Goal: Information Seeking & Learning: Find specific fact

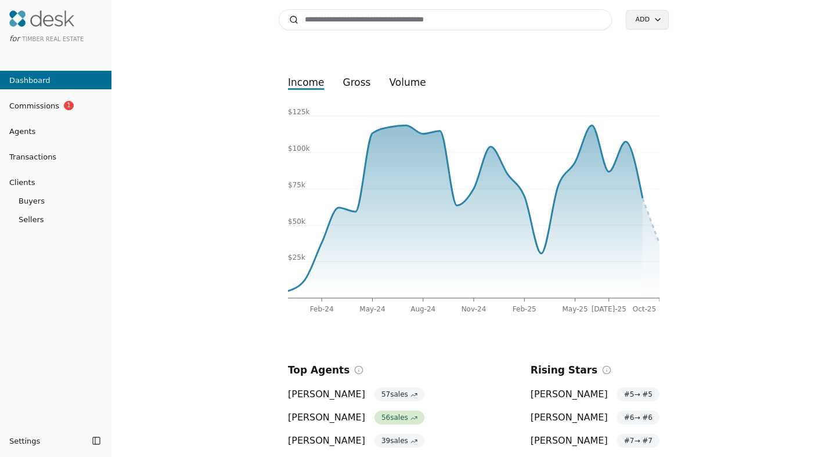
click at [45, 103] on span "Commissions" at bounding box center [29, 106] width 59 height 12
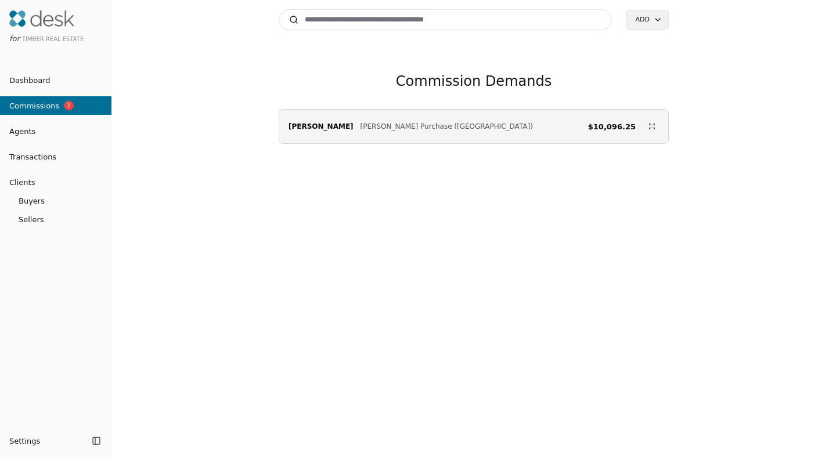
click at [30, 155] on span "Transactions" at bounding box center [28, 157] width 56 height 12
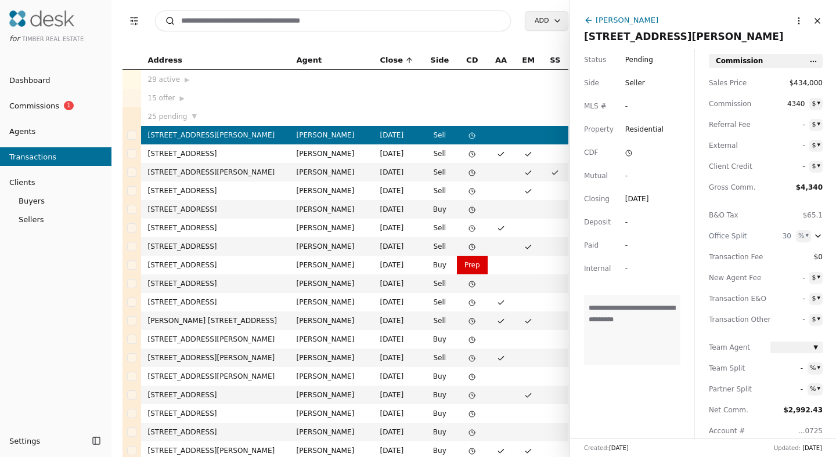
click at [240, 192] on td "[STREET_ADDRESS]" at bounding box center [215, 191] width 149 height 19
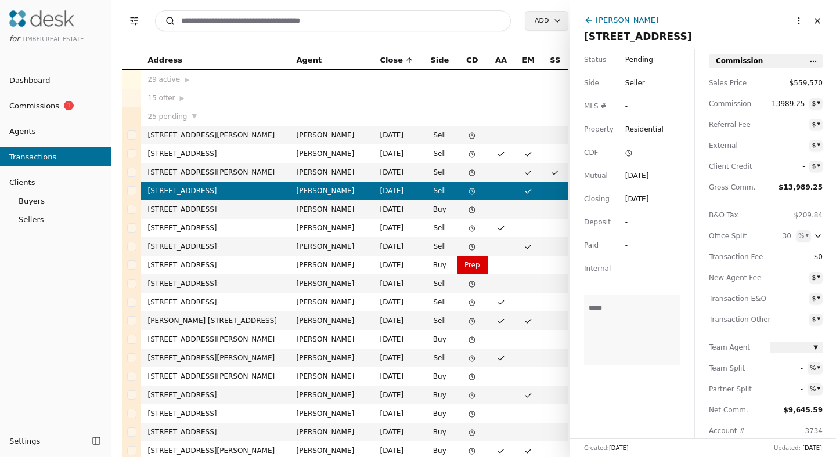
click at [349, 24] on input at bounding box center [333, 20] width 356 height 21
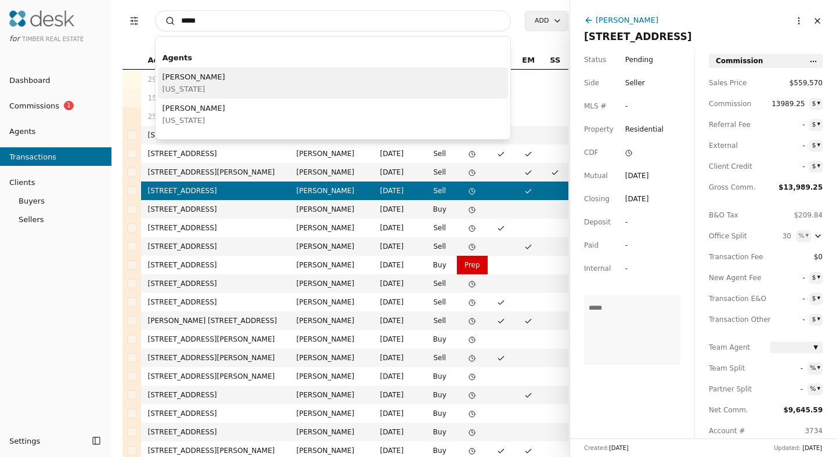
type input "*****"
click at [178, 77] on span "[PERSON_NAME]" at bounding box center [194, 77] width 63 height 12
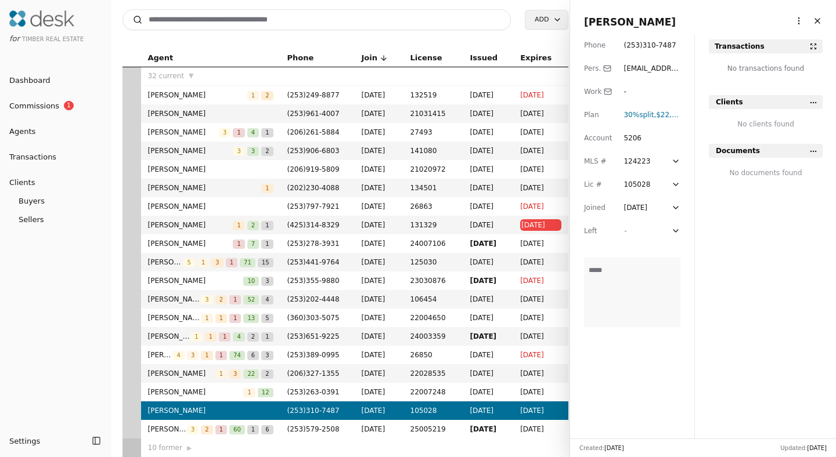
scroll to position [288, 0]
click at [36, 199] on span "Buyers" at bounding box center [55, 201] width 111 height 12
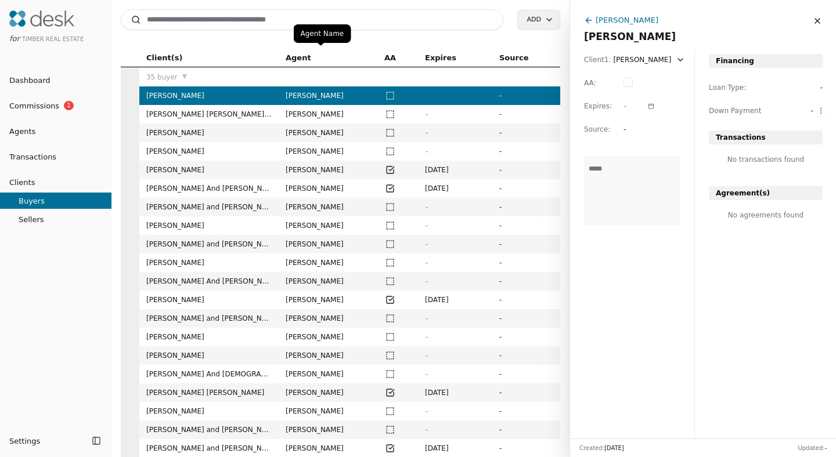
click at [298, 59] on span "Agent" at bounding box center [299, 58] width 26 height 13
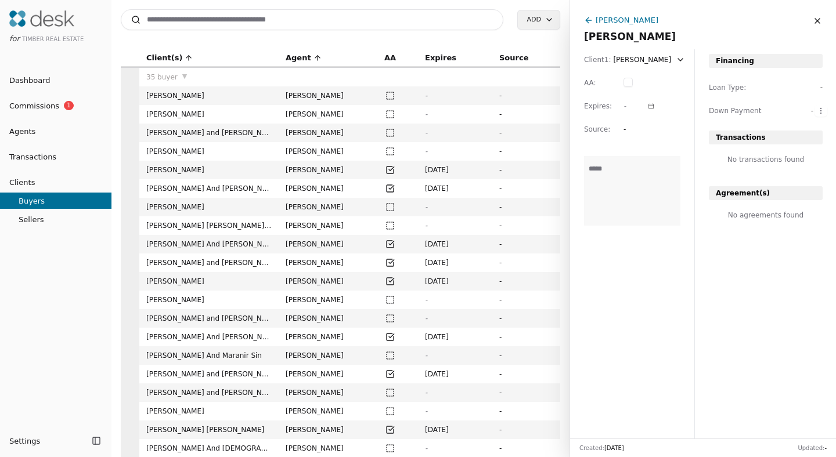
click at [298, 59] on span "Agent" at bounding box center [299, 58] width 26 height 13
click at [40, 222] on span "Sellers" at bounding box center [55, 220] width 111 height 12
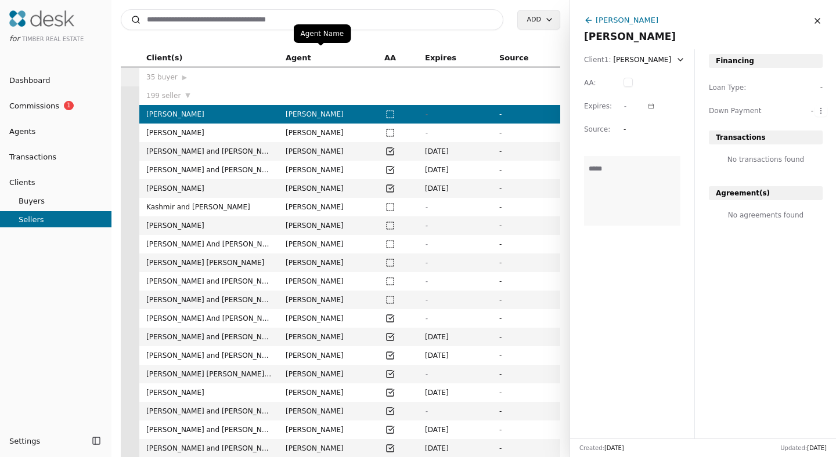
click at [305, 55] on span "Agent" at bounding box center [299, 58] width 26 height 13
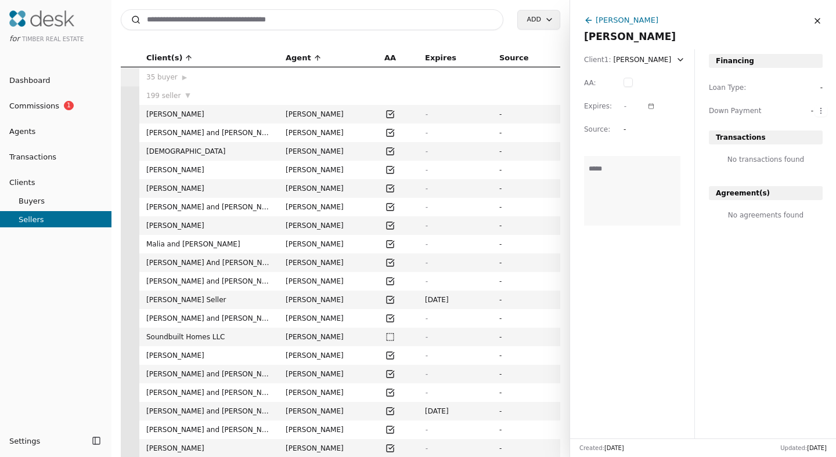
click at [185, 94] on span "▼" at bounding box center [187, 96] width 5 height 10
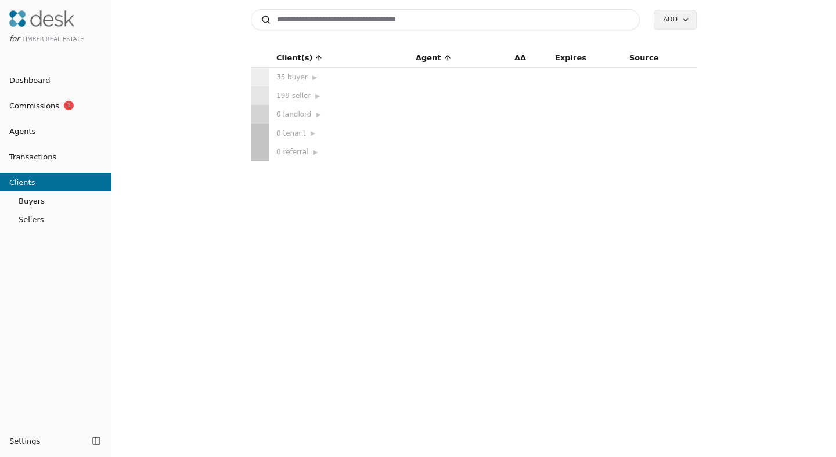
click at [382, 27] on input at bounding box center [445, 19] width 389 height 21
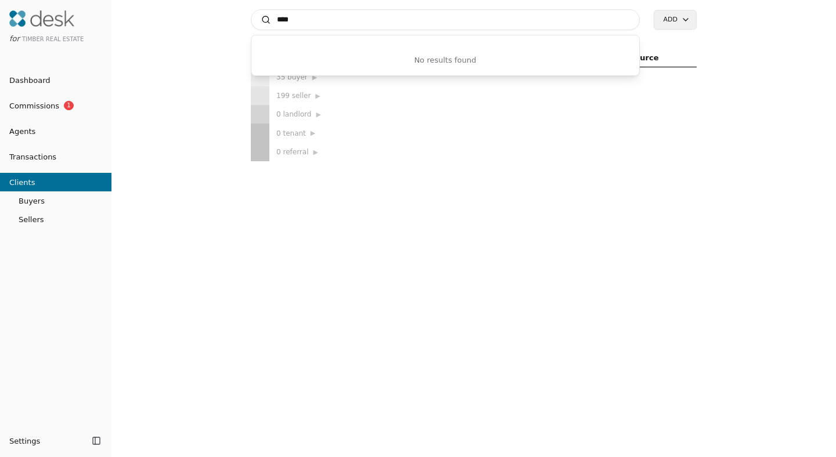
type input "***"
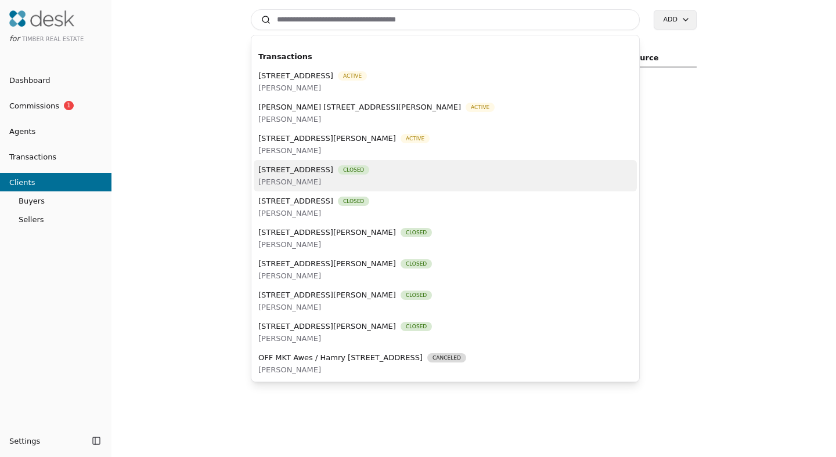
click at [23, 78] on span "Dashboard" at bounding box center [25, 80] width 50 height 12
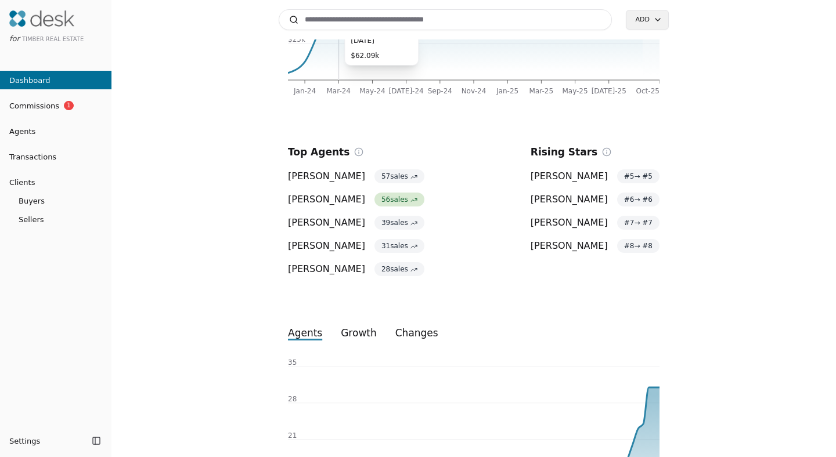
scroll to position [221, 0]
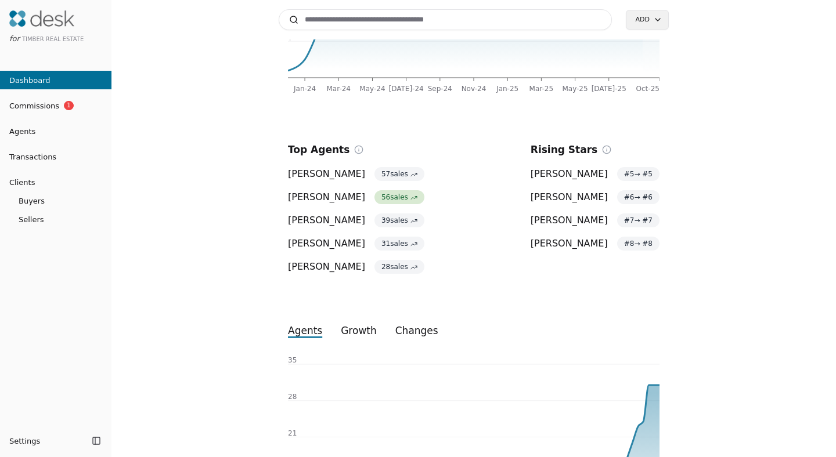
click at [566, 179] on span "[PERSON_NAME]" at bounding box center [568, 174] width 77 height 14
click at [24, 128] on span "Agents" at bounding box center [17, 131] width 35 height 12
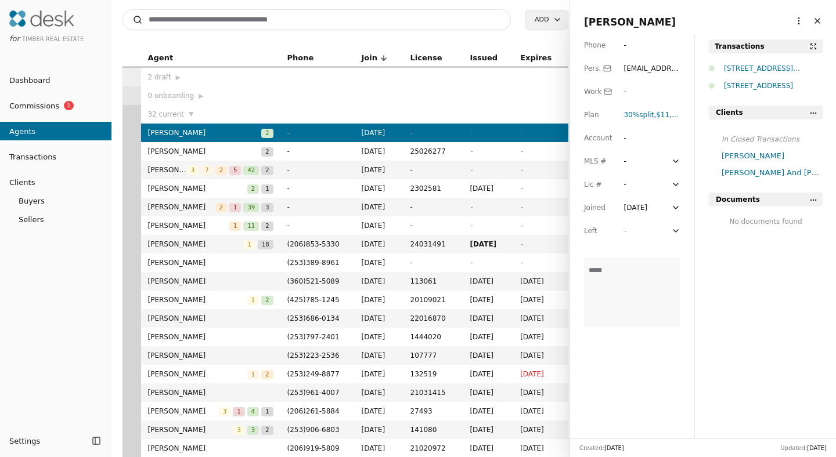
click at [179, 205] on span "[PERSON_NAME]" at bounding box center [181, 207] width 67 height 12
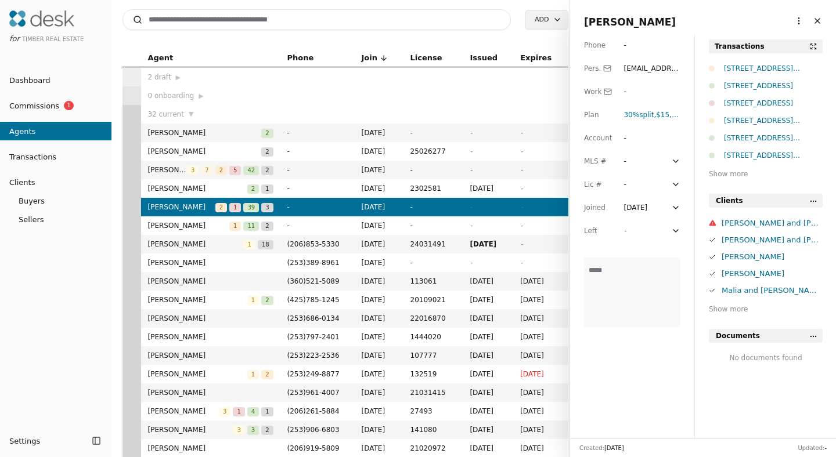
click at [728, 174] on div "Show more" at bounding box center [766, 174] width 114 height 12
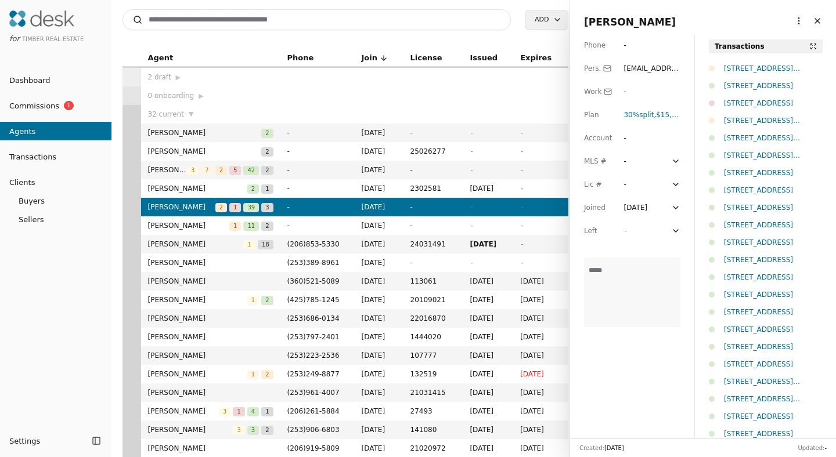
click at [792, 19] on html "for Timber Real Estate Dashboard Commissions 1 Agents Transactions Clients Buye…" at bounding box center [418, 228] width 836 height 457
click at [767, 208] on div "[STREET_ADDRESS]" at bounding box center [773, 208] width 99 height 12
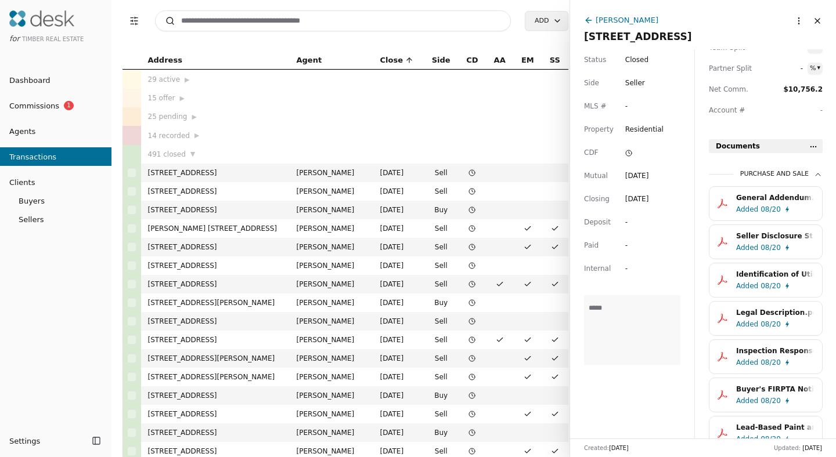
scroll to position [319, 0]
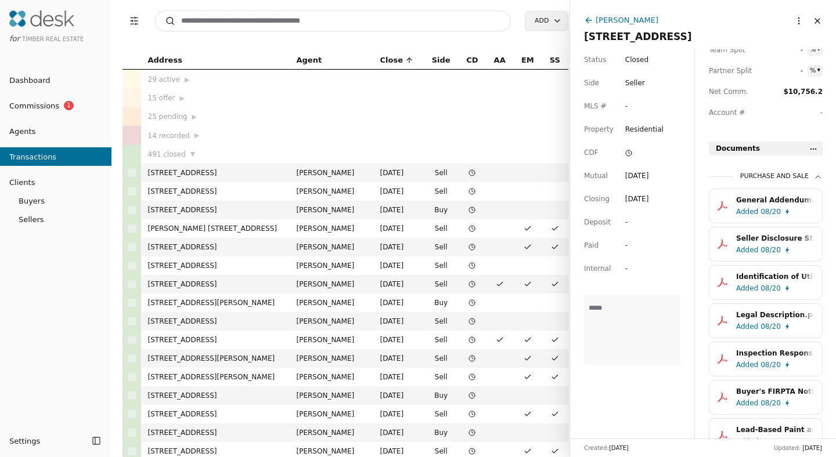
click at [586, 10] on div "[PERSON_NAME] [STREET_ADDRESS] More options Close" at bounding box center [703, 24] width 266 height 49
click at [587, 16] on icon at bounding box center [588, 20] width 9 height 9
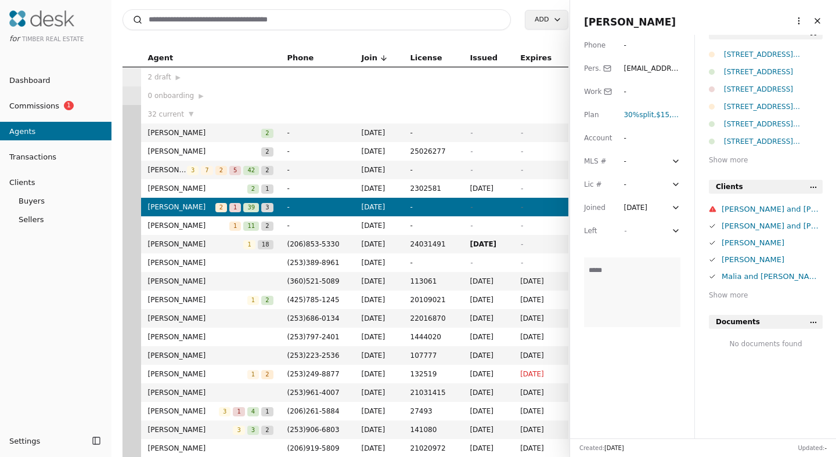
scroll to position [19, 0]
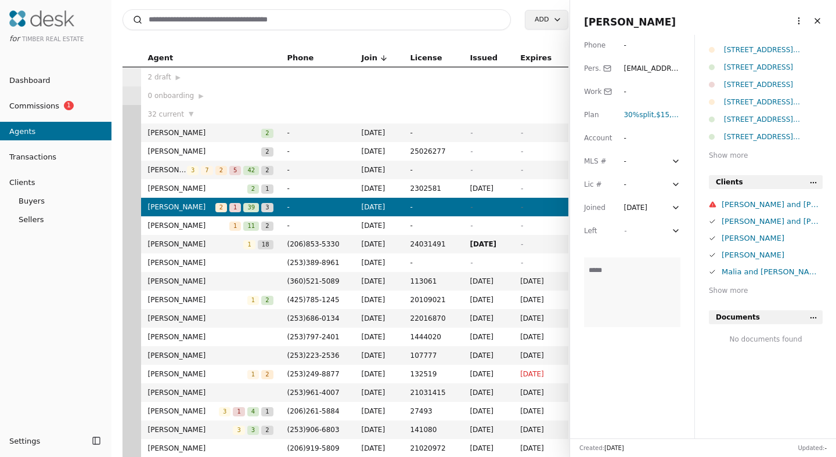
click at [734, 155] on div "Show more" at bounding box center [766, 156] width 114 height 12
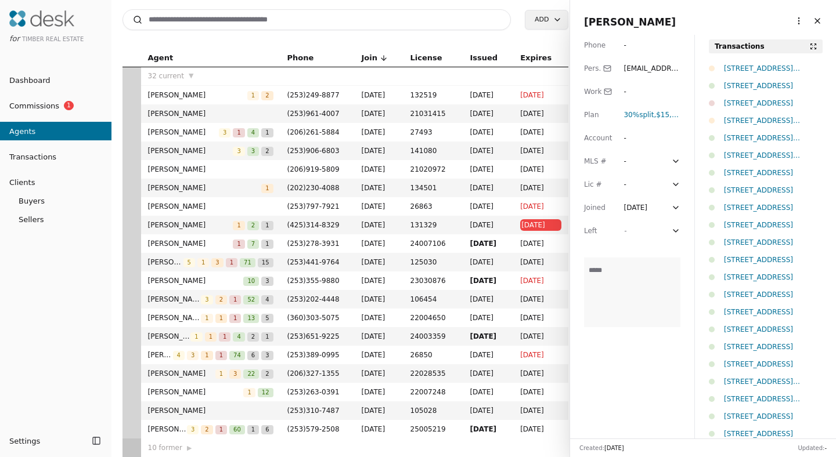
scroll to position [288, 0]
click at [157, 405] on span "[PERSON_NAME]" at bounding box center [210, 411] width 125 height 12
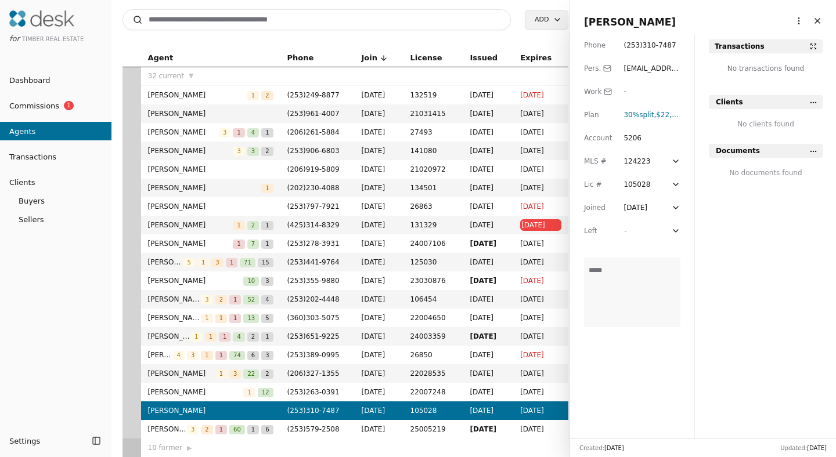
click at [30, 197] on span "Buyers" at bounding box center [55, 201] width 111 height 12
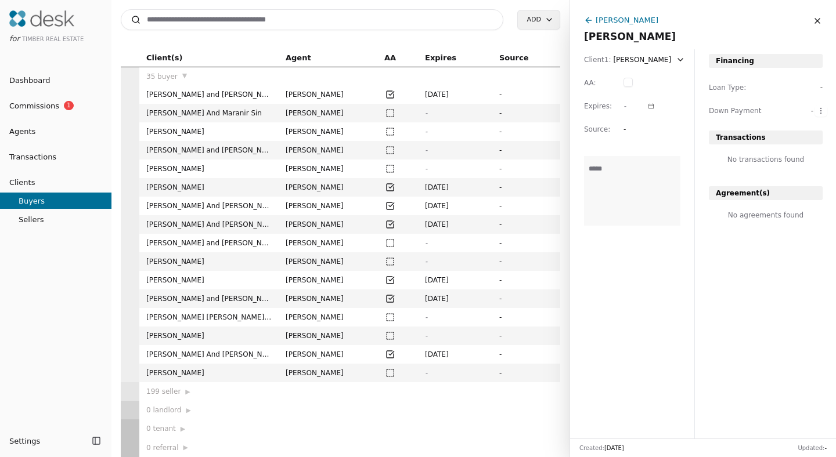
scroll to position [363, 0]
click at [186, 387] on span "▶" at bounding box center [187, 392] width 5 height 10
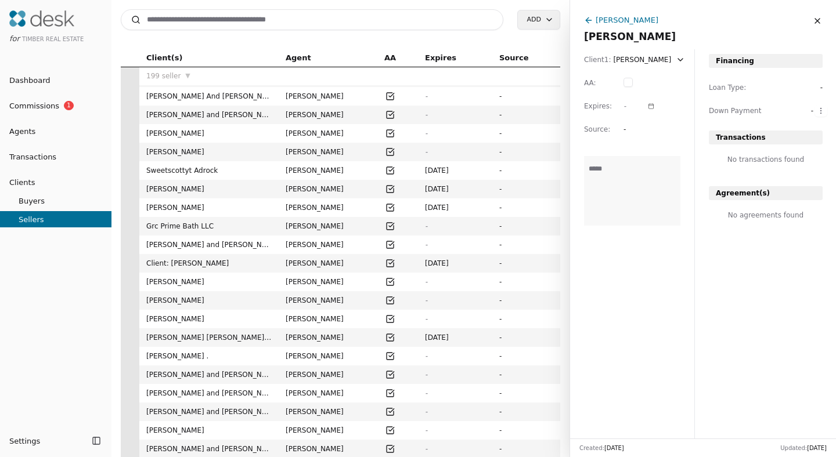
scroll to position [2140, 0]
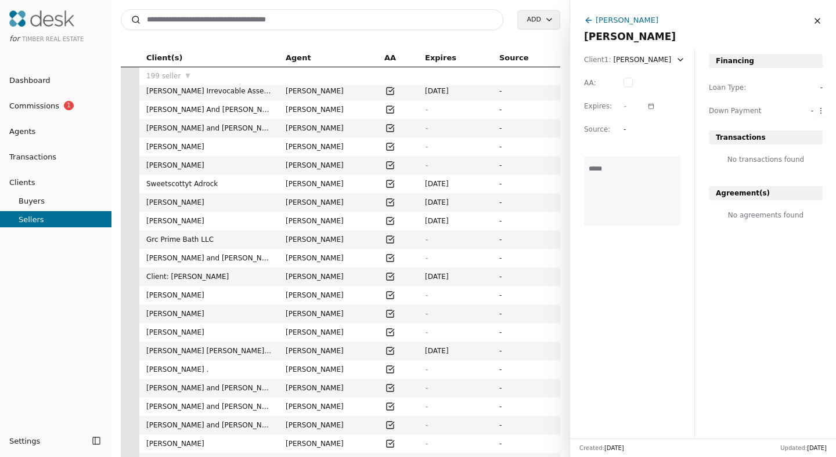
click at [185, 76] on span "▼" at bounding box center [187, 76] width 5 height 10
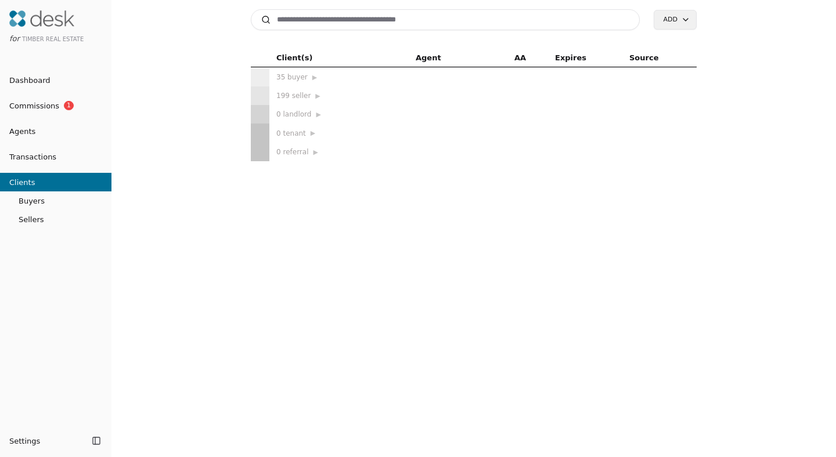
click at [29, 216] on span "Sellers" at bounding box center [55, 220] width 111 height 12
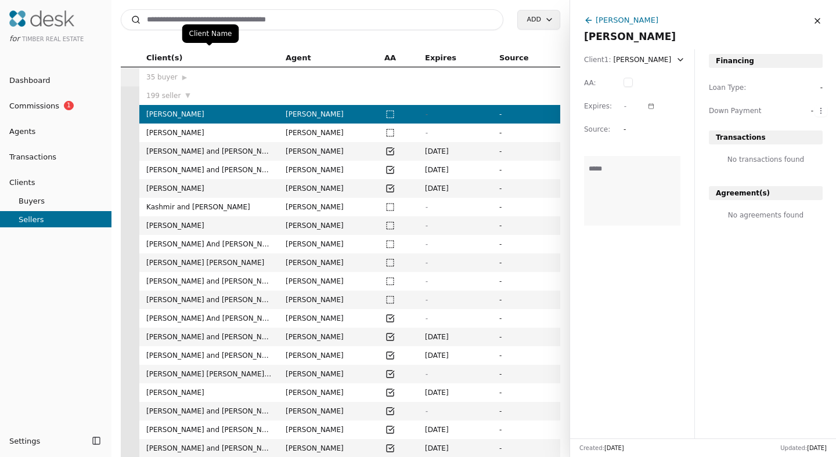
click at [171, 50] on th "Client(s)" at bounding box center [208, 58] width 139 height 19
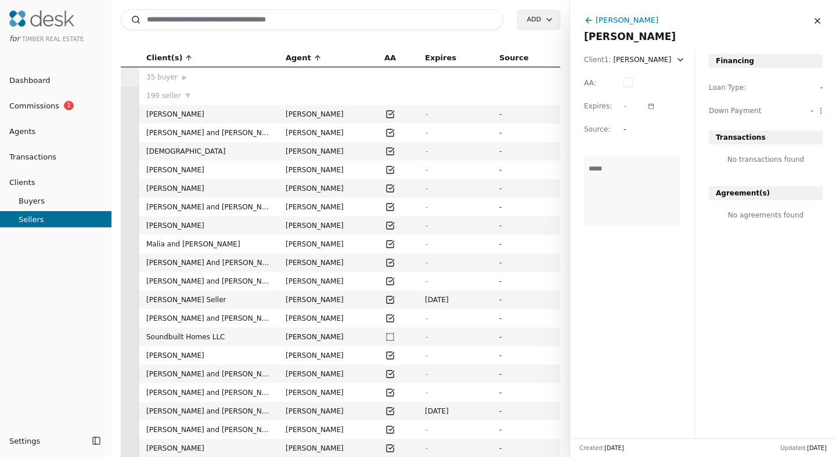
click at [171, 53] on span "Client(s)" at bounding box center [164, 58] width 36 height 13
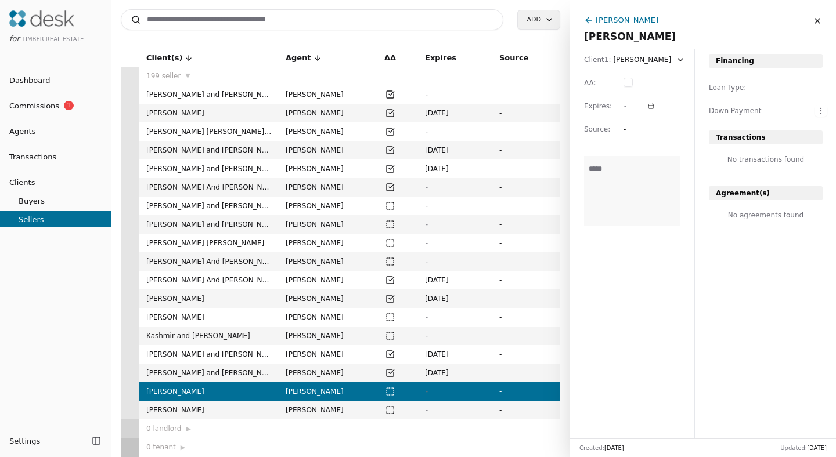
scroll to position [3383, 0]
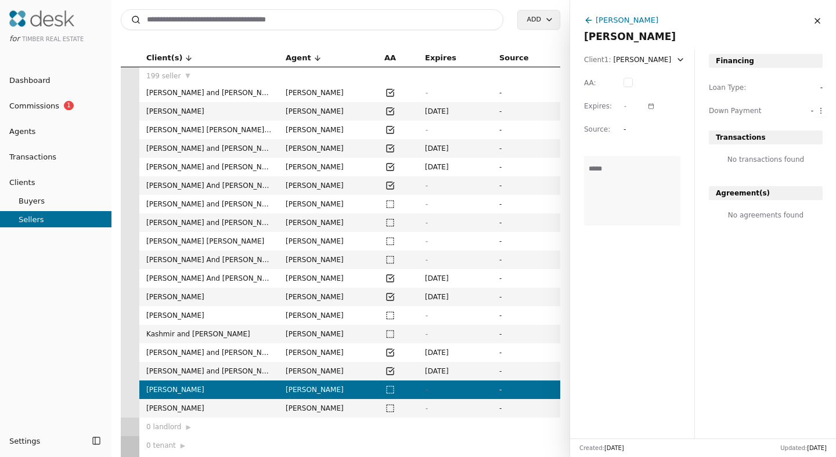
click at [186, 294] on span "[PERSON_NAME]" at bounding box center [208, 297] width 125 height 12
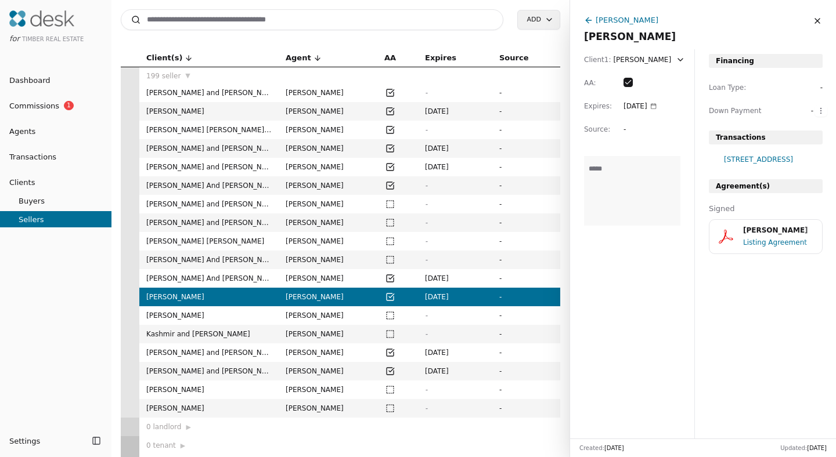
click at [186, 294] on span "[PERSON_NAME]" at bounding box center [208, 297] width 125 height 12
click at [781, 234] on div "[PERSON_NAME]" at bounding box center [779, 230] width 72 height 11
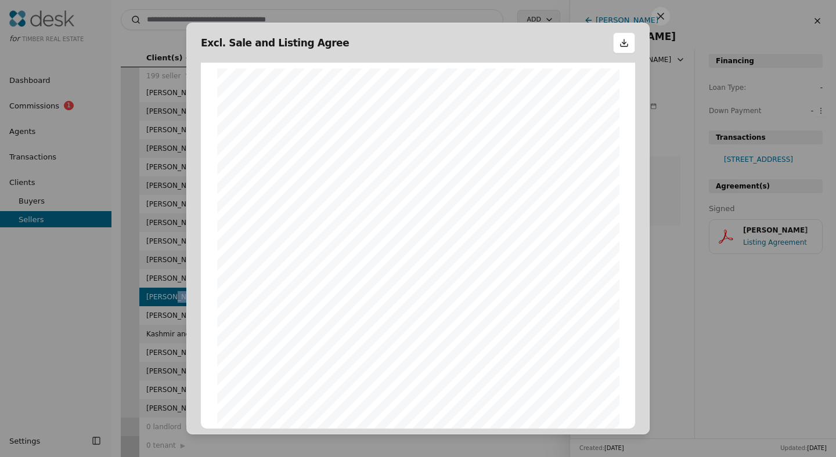
click at [662, 23] on button at bounding box center [660, 16] width 19 height 19
